Goal: Task Accomplishment & Management: Manage account settings

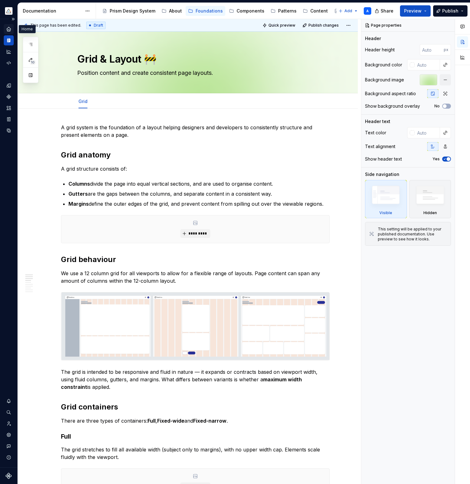
click at [10, 28] on icon "Home" at bounding box center [9, 29] width 6 height 6
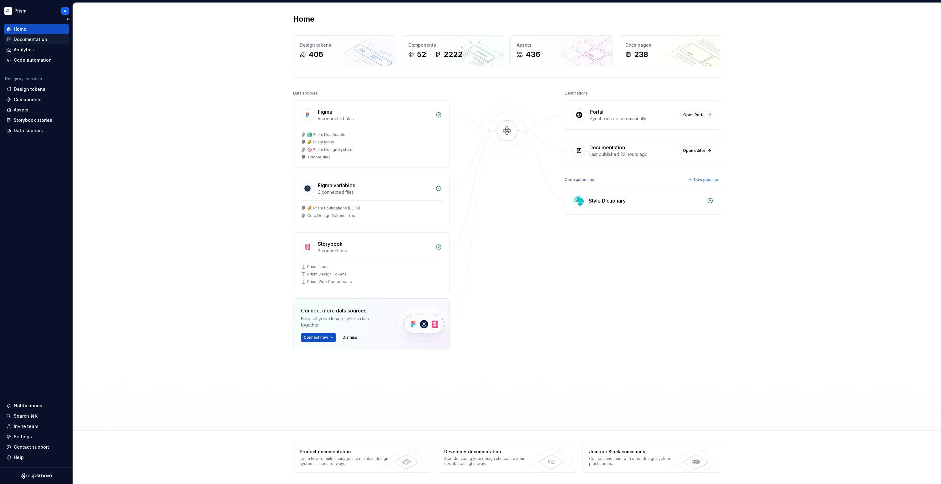
click at [28, 40] on div "Documentation" at bounding box center [30, 39] width 33 height 6
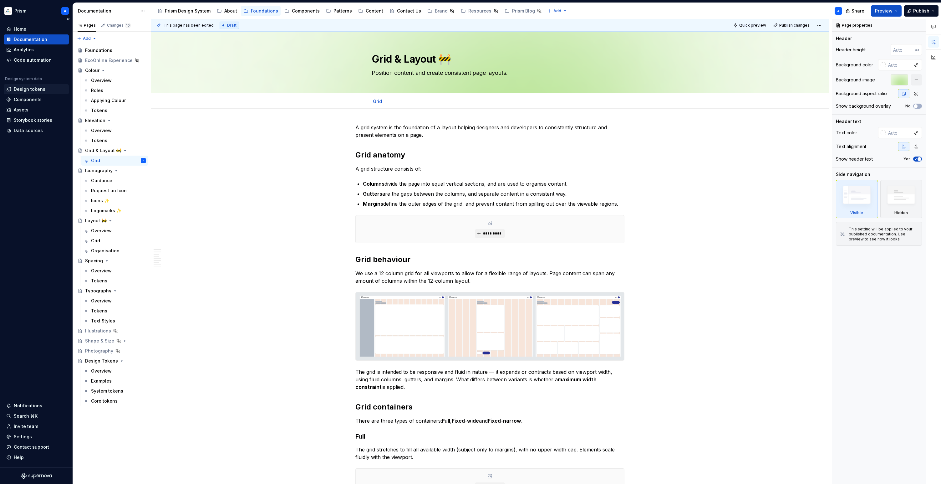
click at [38, 89] on div "Design tokens" at bounding box center [30, 89] width 32 height 6
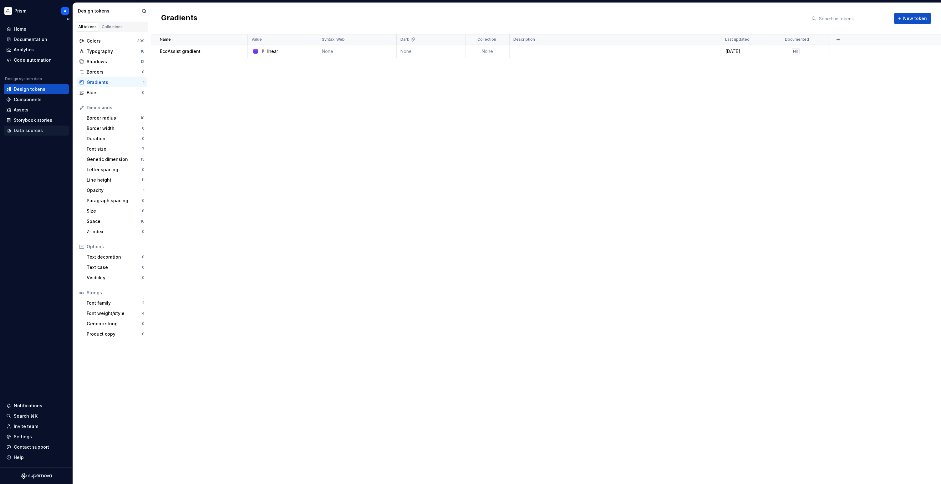
click at [31, 129] on div "Data sources" at bounding box center [28, 130] width 29 height 6
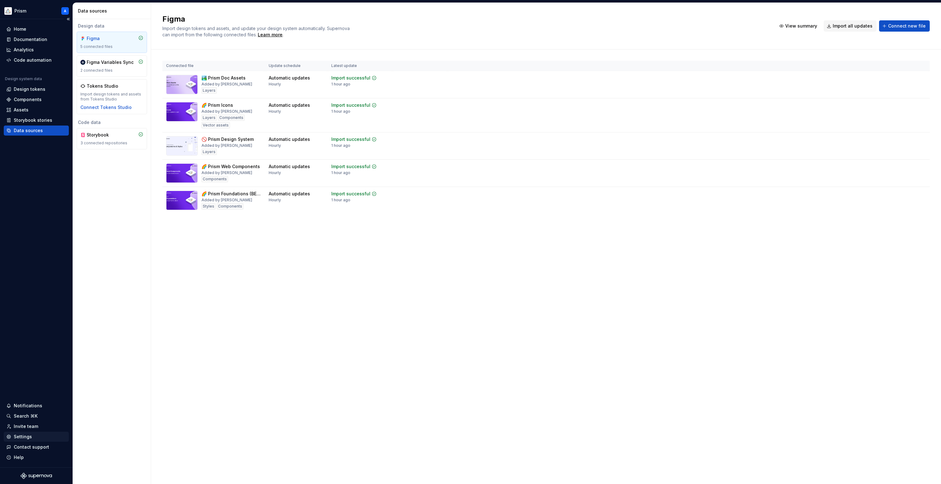
click at [26, 435] on div "Settings" at bounding box center [23, 436] width 18 height 6
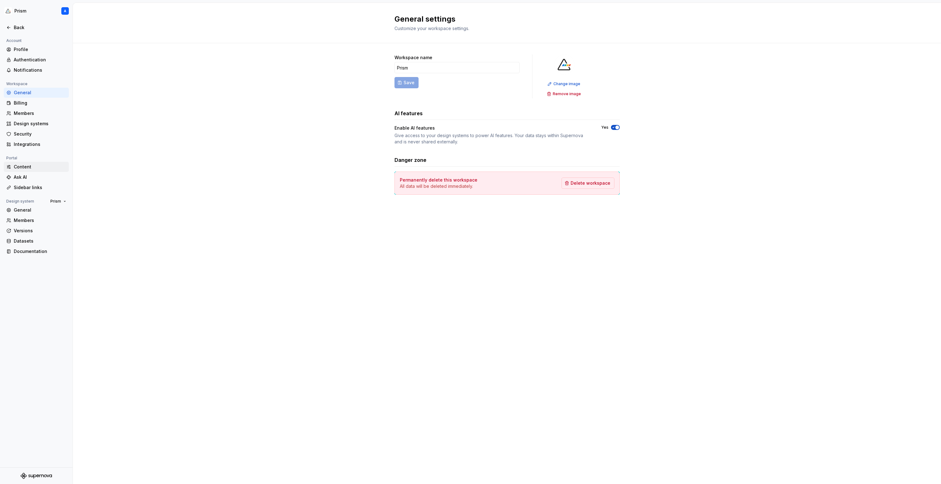
click at [21, 168] on div "Content" at bounding box center [40, 167] width 53 height 6
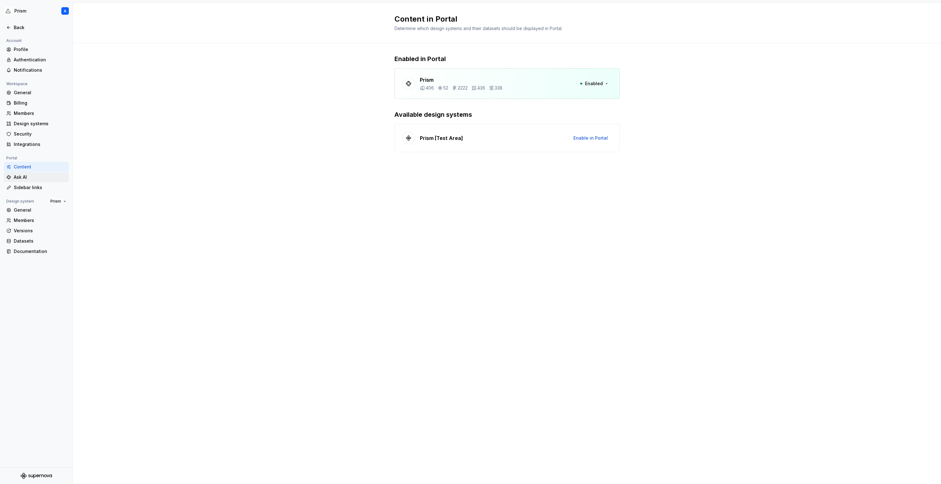
click at [22, 175] on div "Ask AI" at bounding box center [40, 177] width 53 height 6
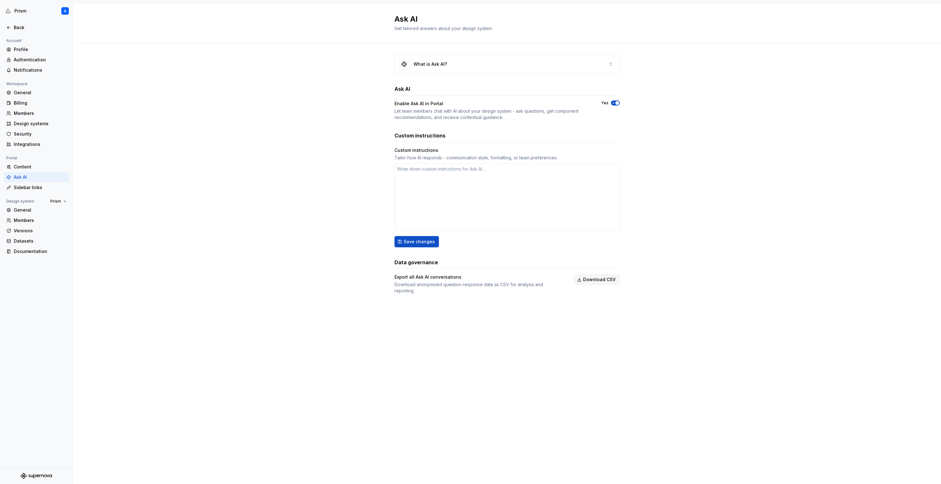
type textarea "*"
